Goal: Transaction & Acquisition: Obtain resource

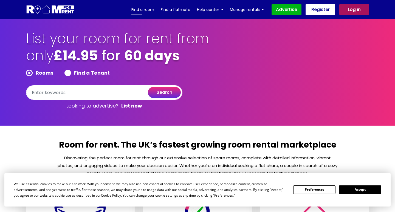
click at [153, 9] on link "Find a room" at bounding box center [142, 9] width 23 height 8
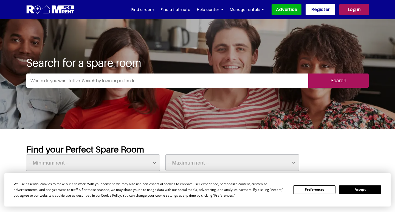
click at [351, 187] on button "Accept" at bounding box center [359, 189] width 42 height 8
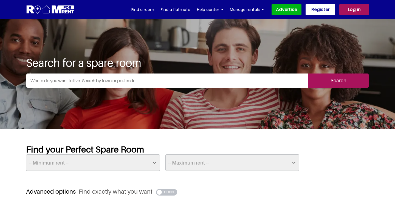
drag, startPoint x: 228, startPoint y: 90, endPoint x: 228, endPoint y: 83, distance: 6.9
click at [228, 89] on div "Search" at bounding box center [197, 82] width 343 height 19
click at [228, 81] on input "text" at bounding box center [167, 80] width 282 height 14
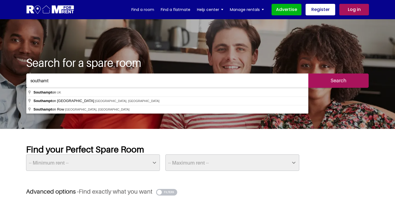
type input "Southampton, UK"
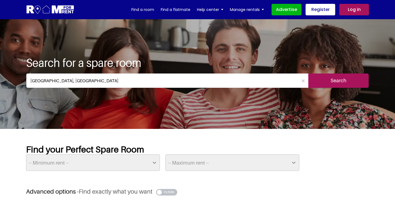
click at [351, 79] on input "Search" at bounding box center [338, 80] width 60 height 14
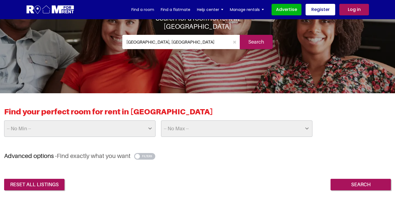
scroll to position [47, 0]
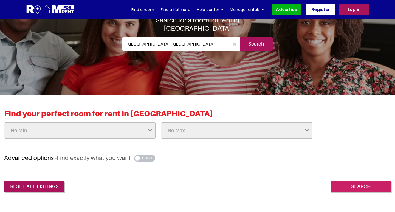
click at [356, 188] on input "Search" at bounding box center [360, 187] width 60 height 12
